Goal: Information Seeking & Learning: Learn about a topic

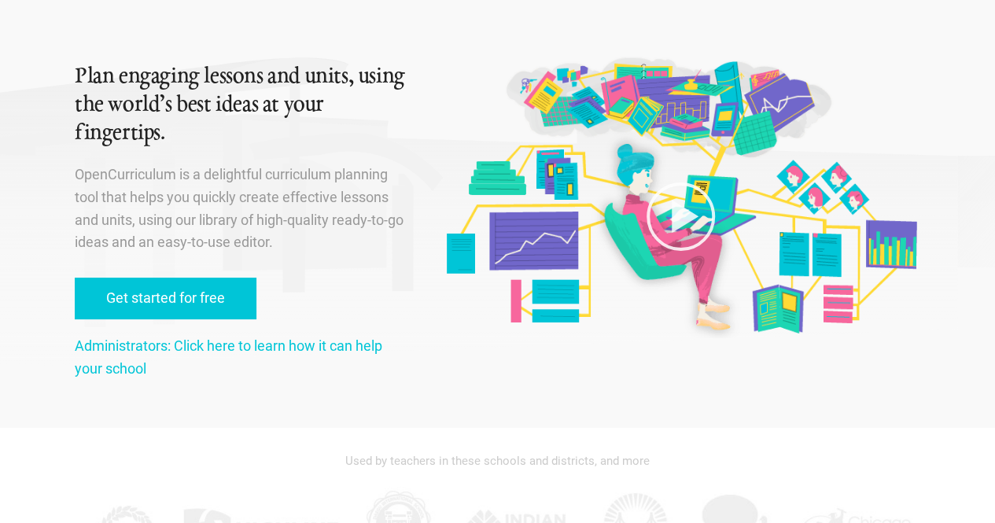
scroll to position [64, 0]
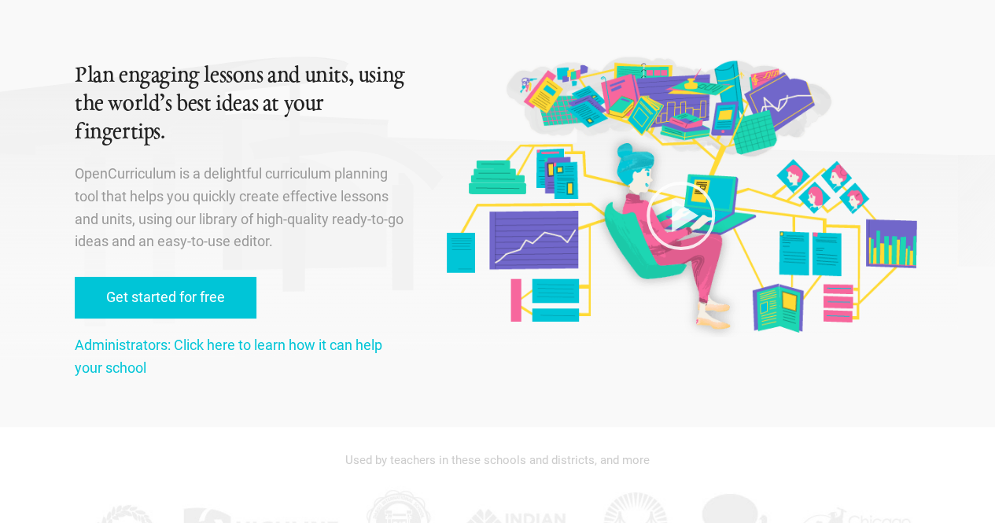
click at [226, 201] on p "OpenCurriculum is a delightful curriculum planning tool that helps you quickly …" at bounding box center [241, 208] width 333 height 90
click at [215, 219] on p "OpenCurriculum is a delightful curriculum planning tool that helps you quickly …" at bounding box center [241, 208] width 333 height 90
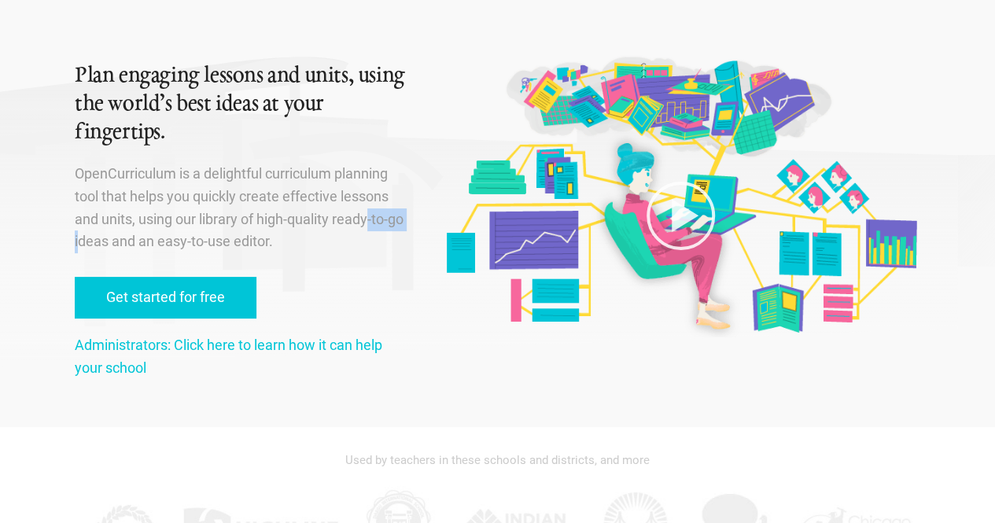
click at [215, 219] on p "OpenCurriculum is a delightful curriculum planning tool that helps you quickly …" at bounding box center [241, 208] width 333 height 90
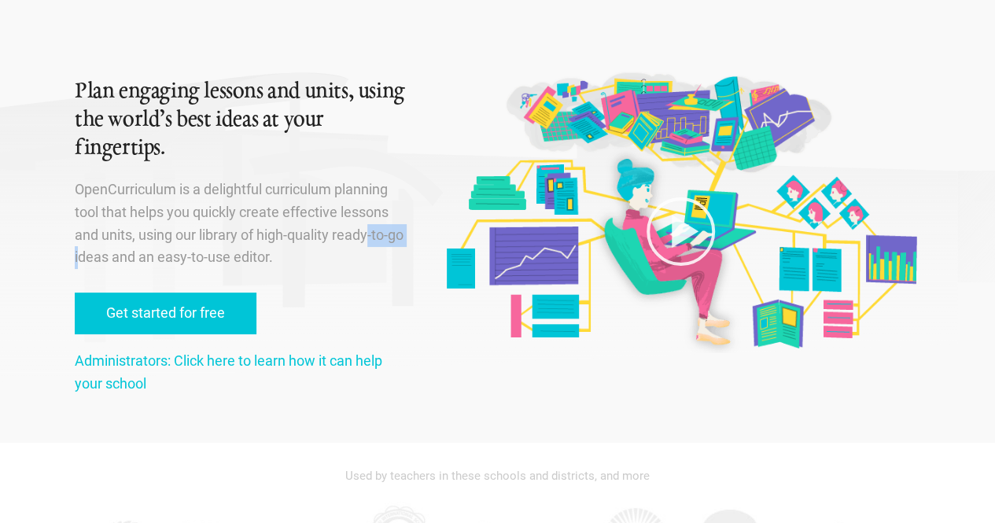
scroll to position [0, 0]
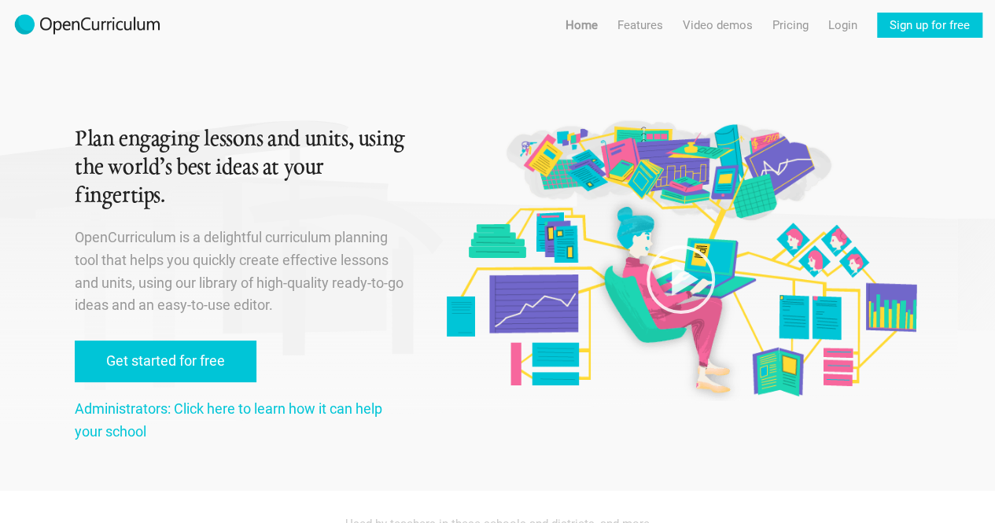
click at [221, 241] on p "OpenCurriculum is a delightful curriculum planning tool that helps you quickly …" at bounding box center [241, 271] width 333 height 90
click at [132, 241] on p "OpenCurriculum is a delightful curriculum planning tool that helps you quickly …" at bounding box center [241, 271] width 333 height 90
click at [799, 26] on link "Pricing" at bounding box center [790, 25] width 36 height 25
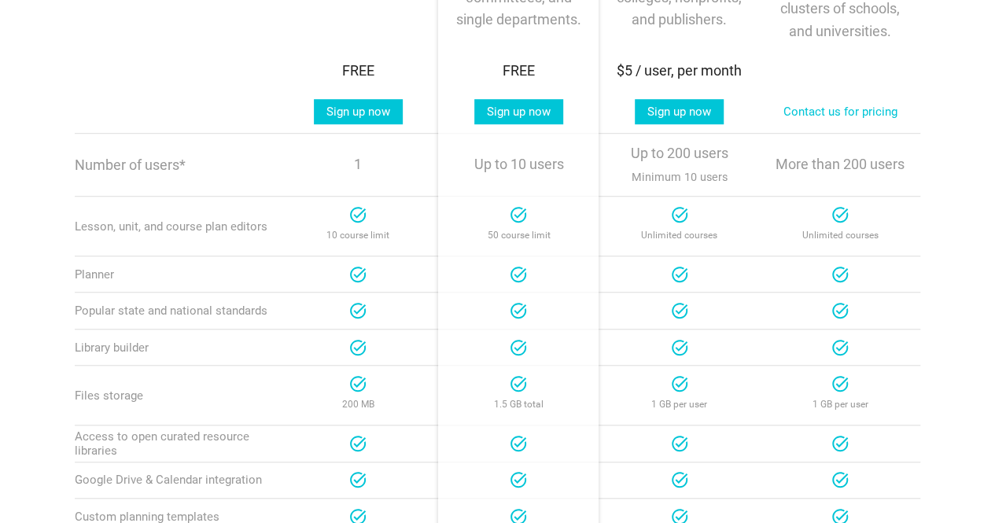
scroll to position [442, 0]
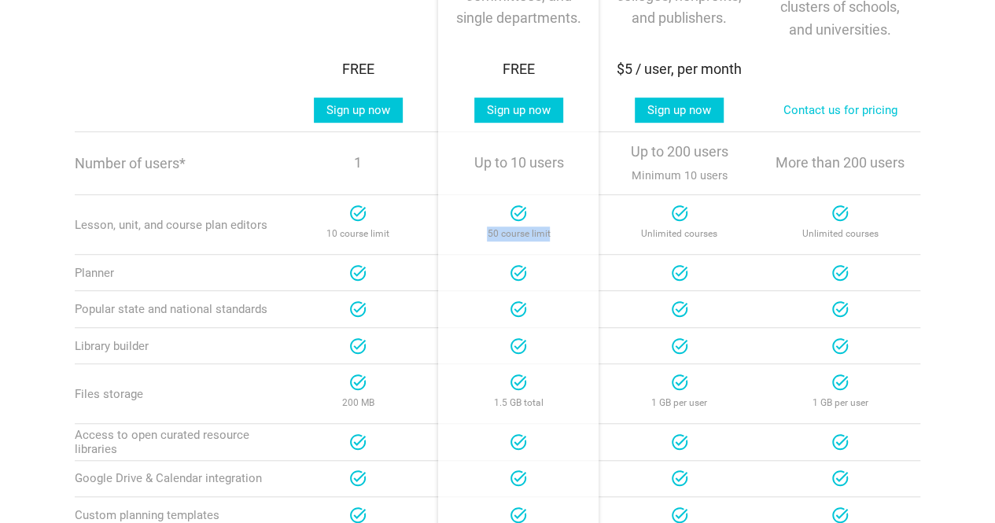
drag, startPoint x: 488, startPoint y: 232, endPoint x: 551, endPoint y: 236, distance: 63.0
click at [551, 236] on p "50 course limit" at bounding box center [519, 234] width 144 height 23
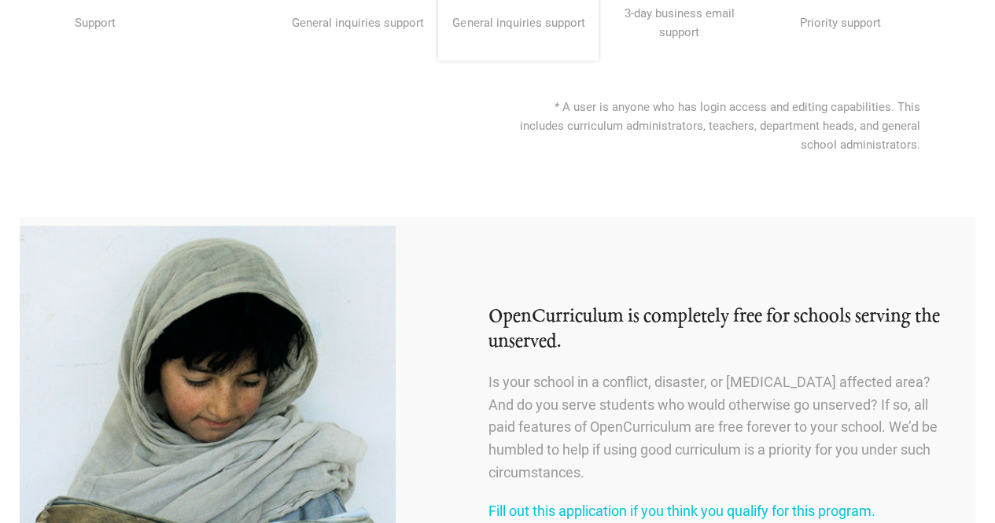
scroll to position [1477, 0]
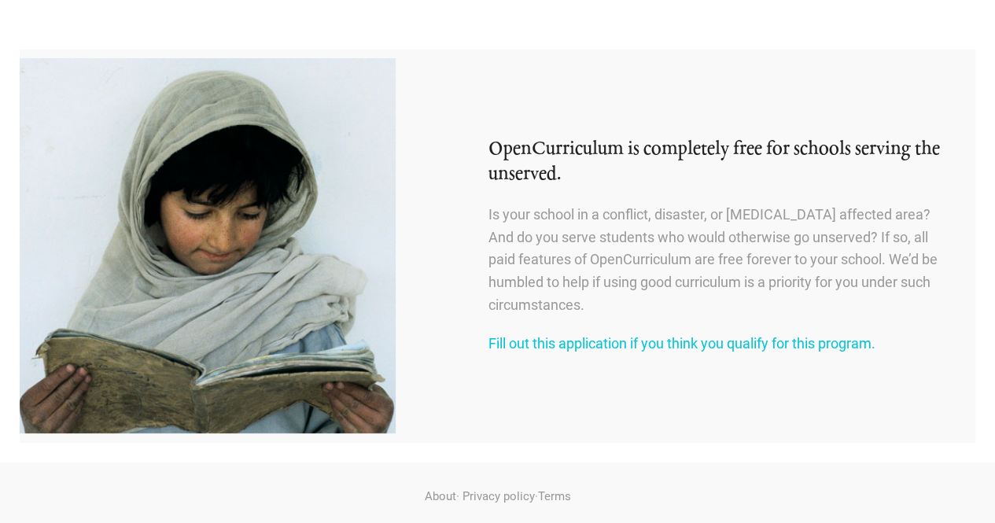
click at [640, 167] on h2 "OpenCurriculum is completely free for schools serving the unserved." at bounding box center [719, 162] width 463 height 51
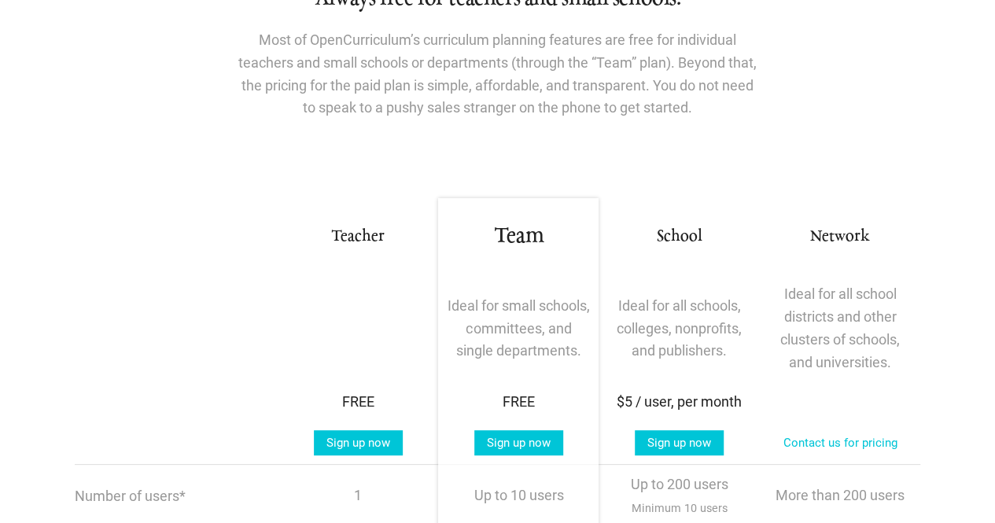
scroll to position [0, 0]
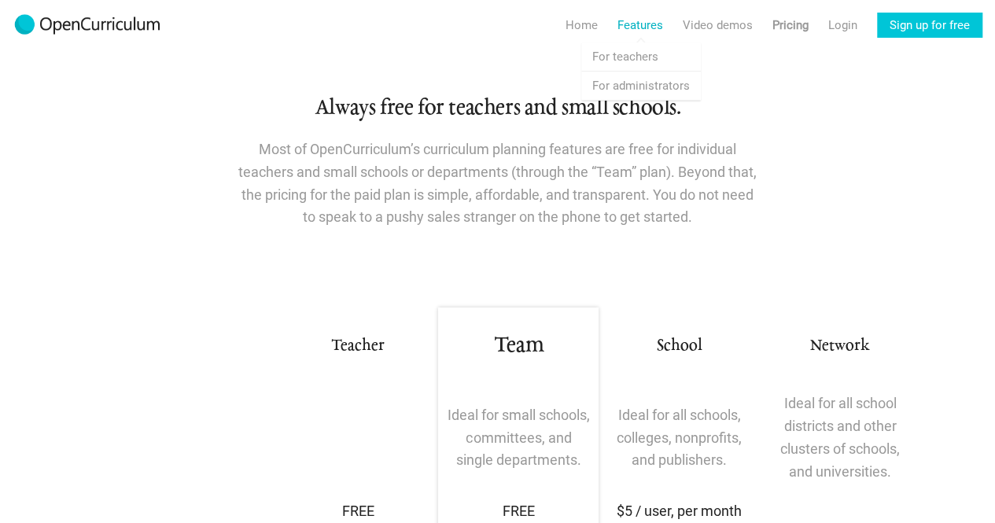
click at [640, 20] on link "Features" at bounding box center [640, 25] width 46 height 25
click at [639, 61] on link "Features For teachers" at bounding box center [641, 56] width 120 height 28
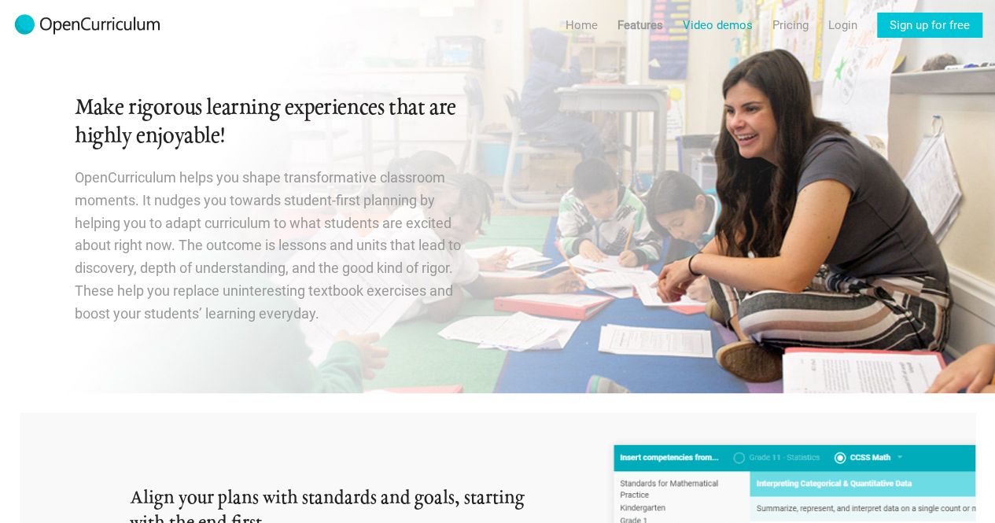
click at [714, 20] on link "Video demos" at bounding box center [718, 25] width 70 height 25
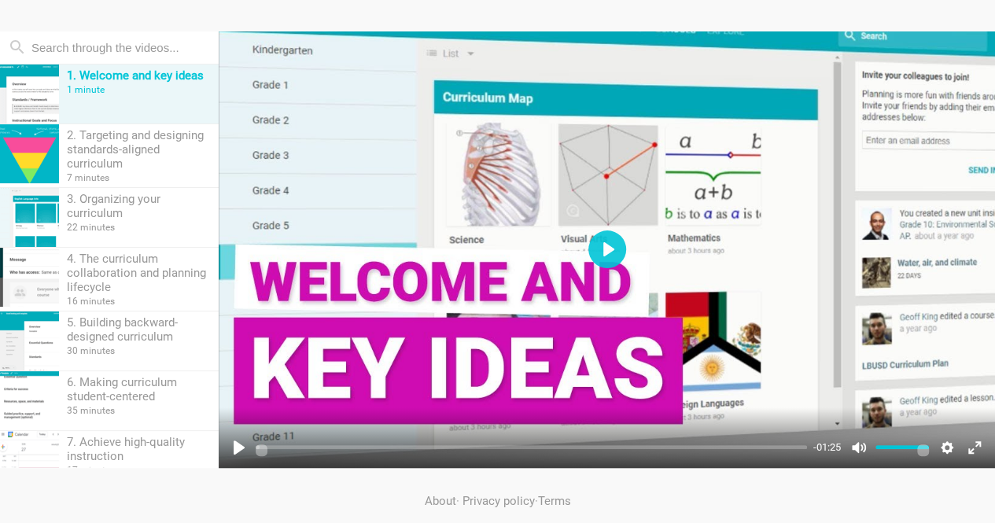
scroll to position [175, 0]
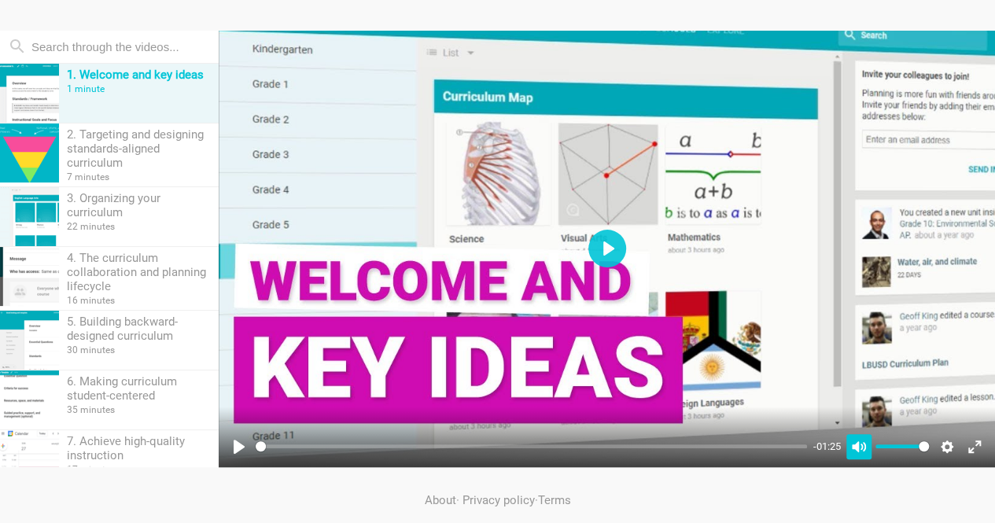
click at [860, 449] on button "Unmute Mute" at bounding box center [858, 446] width 25 height 25
type input "0"
click at [608, 260] on button "Play" at bounding box center [607, 249] width 38 height 38
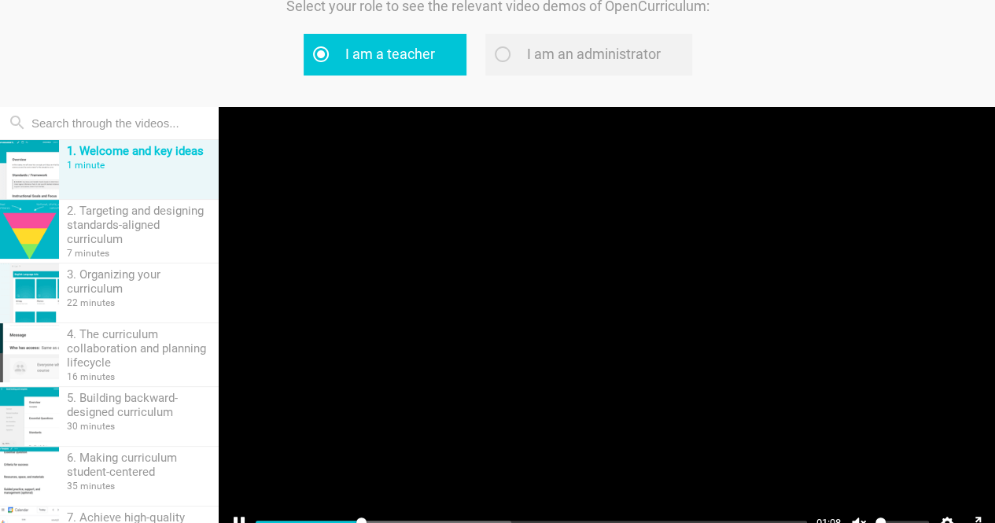
scroll to position [185, 0]
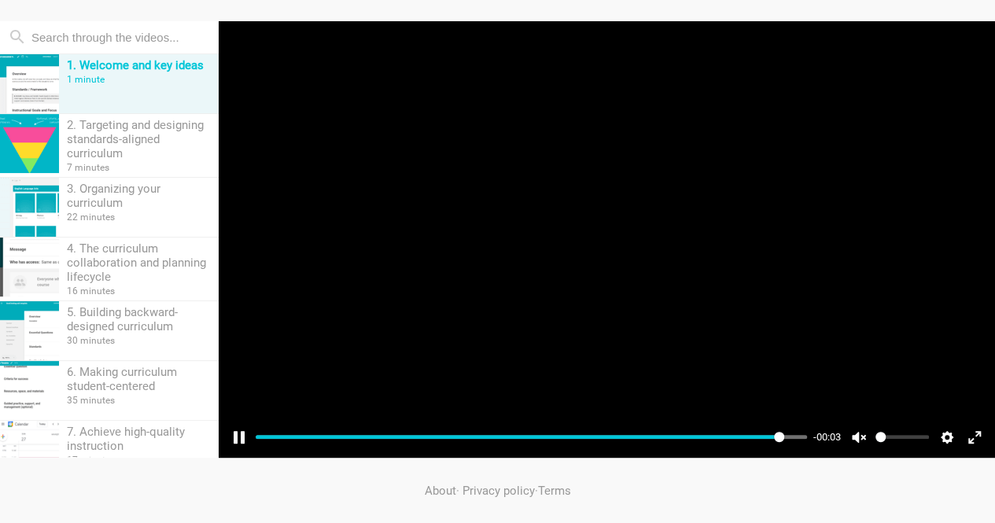
click at [632, 256] on div at bounding box center [607, 239] width 776 height 436
click at [603, 232] on button "Play" at bounding box center [607, 239] width 38 height 38
click at [856, 433] on button "Unmute Mute" at bounding box center [858, 437] width 25 height 25
type input "97.26"
type input "1"
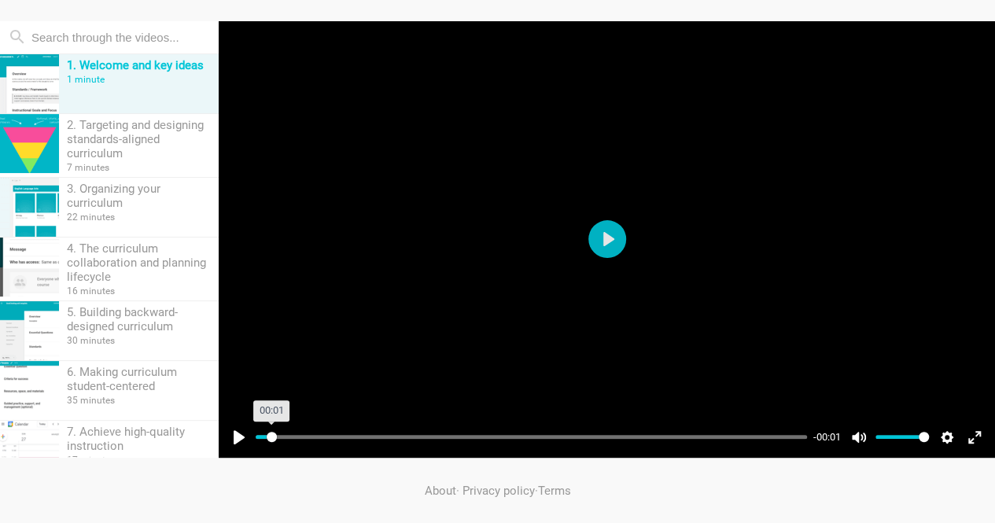
click at [271, 438] on input "Seek" at bounding box center [531, 436] width 551 height 15
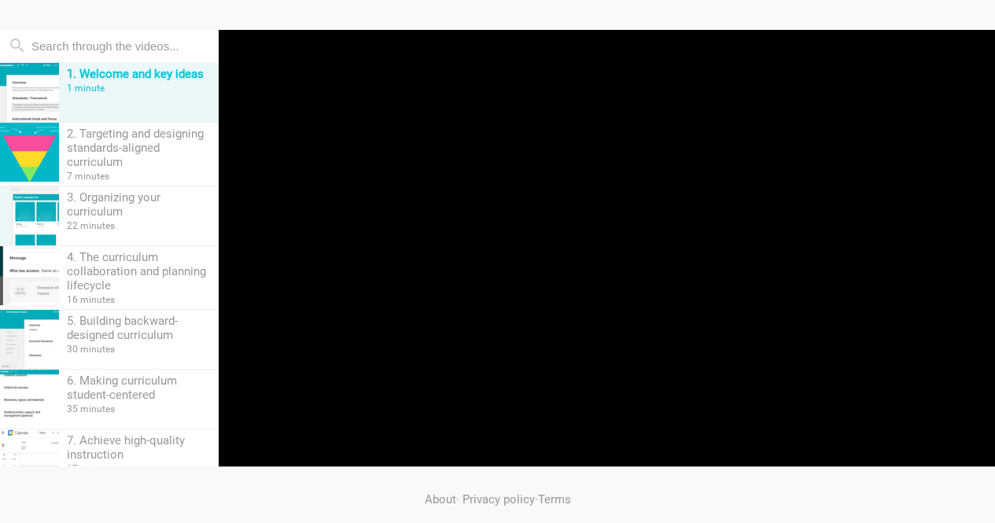
scroll to position [178, 0]
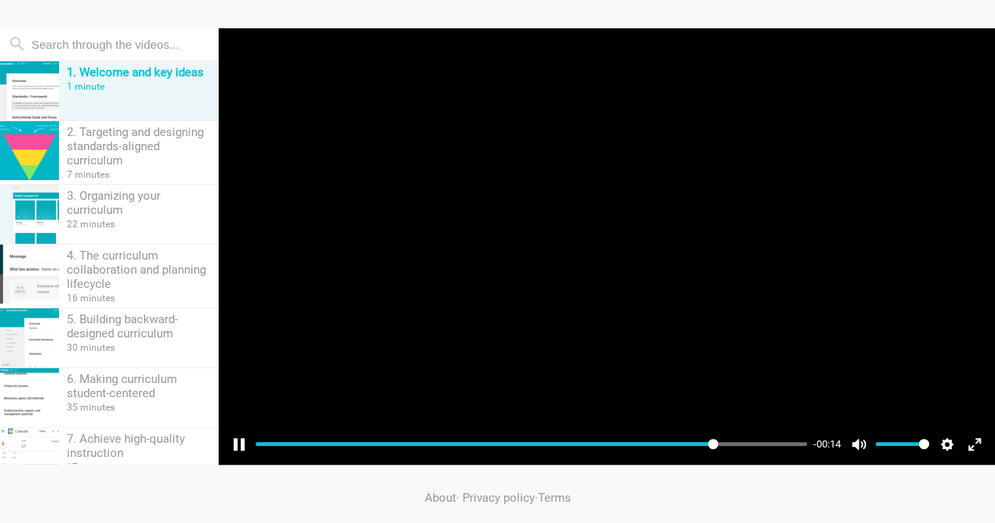
click at [517, 361] on div at bounding box center [607, 246] width 776 height 436
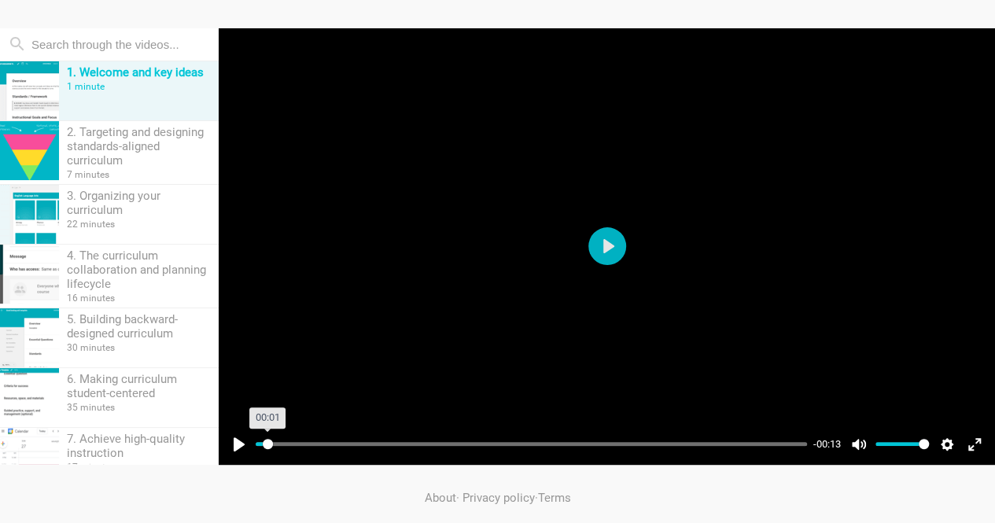
click at [267, 446] on input "Seek" at bounding box center [531, 443] width 551 height 15
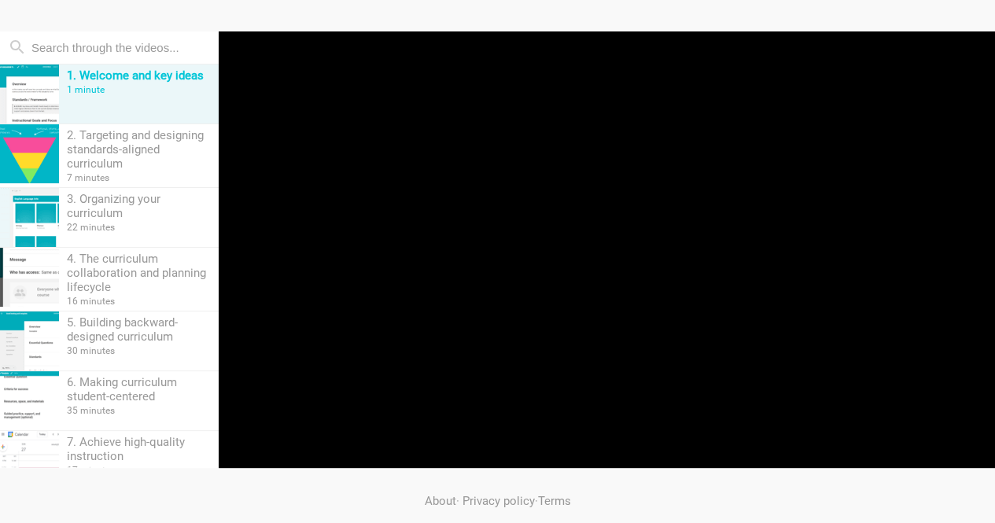
scroll to position [174, 0]
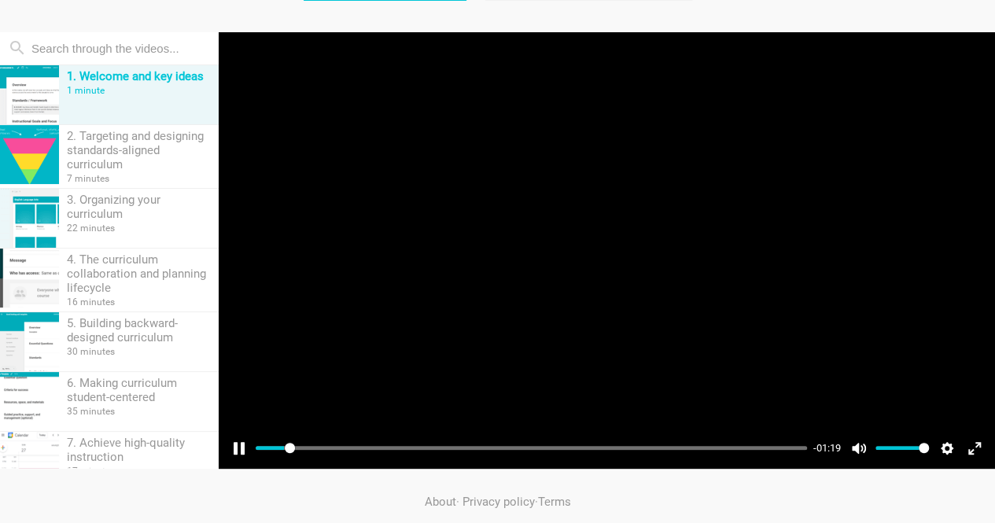
type input "5.37"
click at [533, 249] on div at bounding box center [607, 250] width 776 height 436
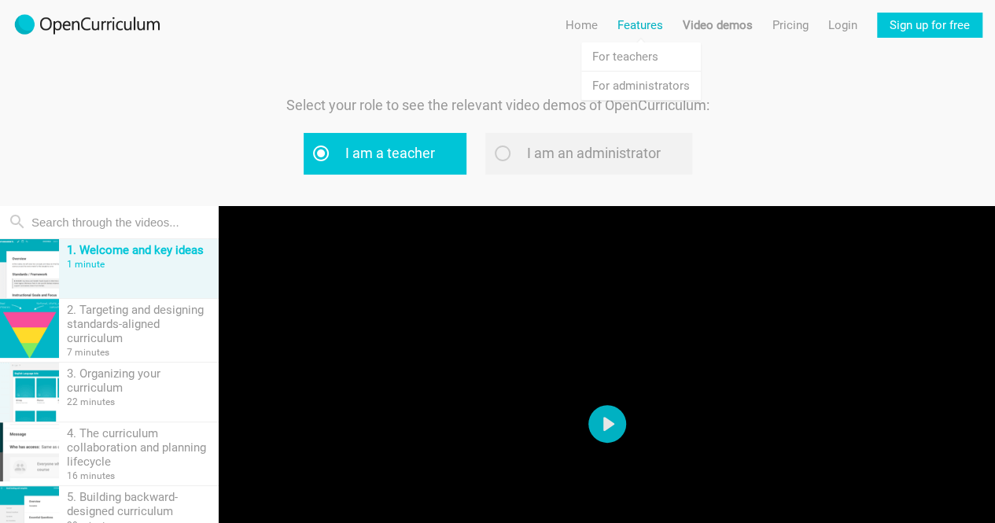
click at [660, 17] on link "Features" at bounding box center [640, 25] width 46 height 25
click at [652, 53] on link "Features For teachers" at bounding box center [641, 56] width 120 height 28
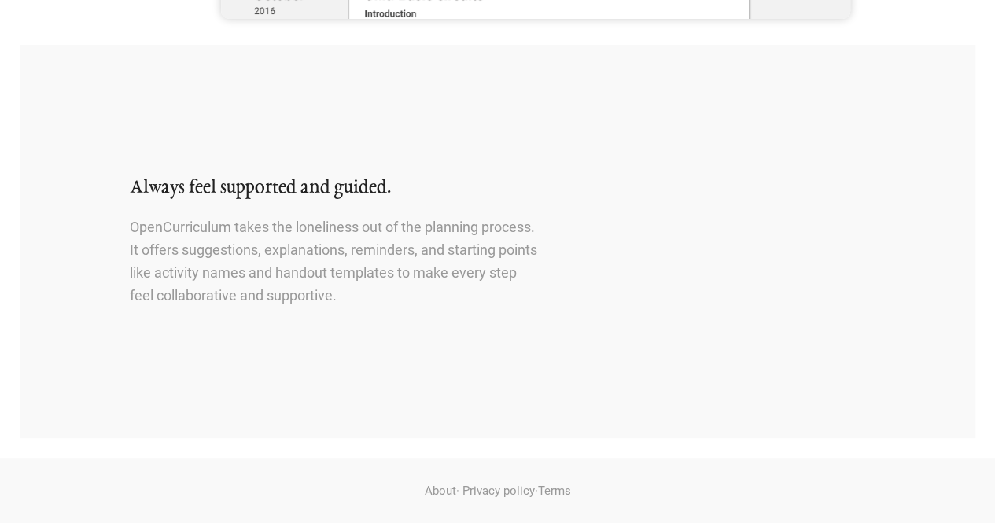
scroll to position [1853, 0]
